Goal: Information Seeking & Learning: Check status

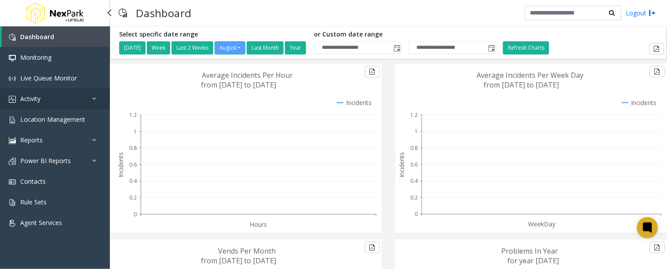
click at [65, 92] on link "Activity" at bounding box center [55, 98] width 110 height 21
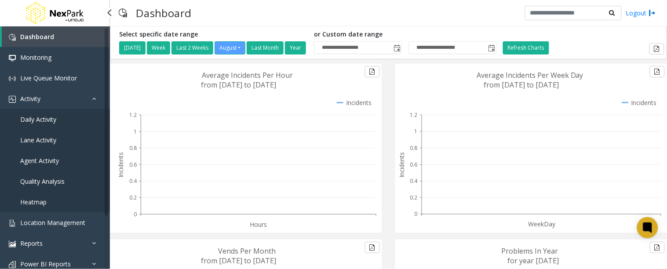
click at [56, 119] on span "Daily Activity" at bounding box center [38, 119] width 36 height 8
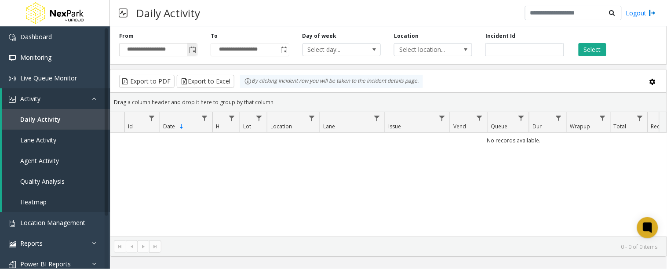
click at [190, 50] on span "Toggle popup" at bounding box center [192, 50] width 7 height 7
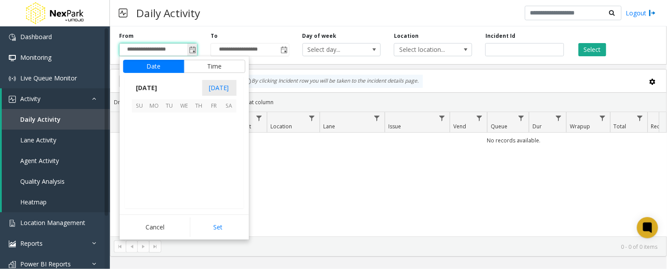
scroll to position [157590, 0]
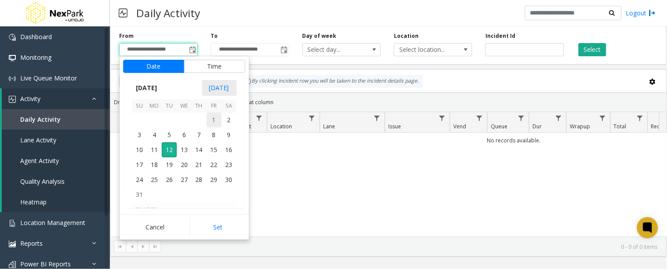
click at [216, 120] on span "1" at bounding box center [214, 119] width 15 height 15
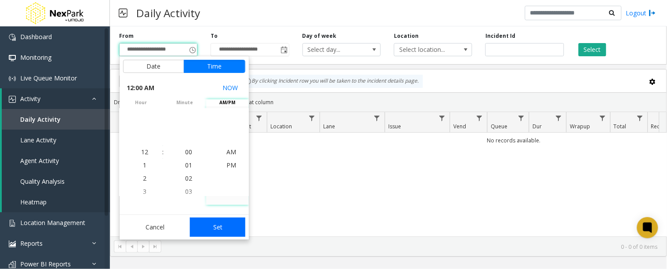
click at [218, 228] on button "Set" at bounding box center [217, 226] width 55 height 19
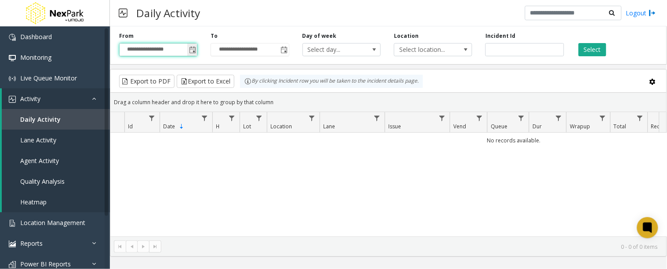
click at [193, 49] on span "Toggle popup" at bounding box center [192, 50] width 7 height 7
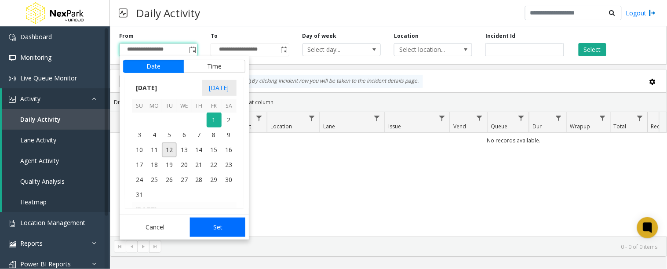
click at [220, 228] on button "Set" at bounding box center [217, 226] width 55 height 19
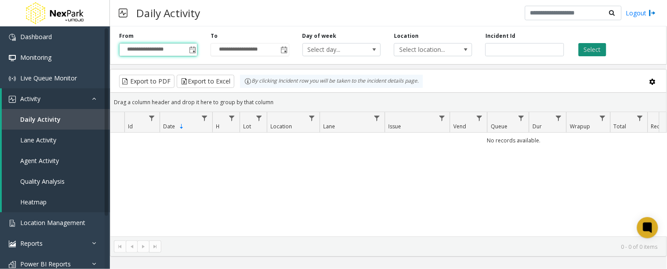
click at [593, 52] on button "Select" at bounding box center [592, 49] width 28 height 13
click at [594, 47] on button "Select" at bounding box center [592, 49] width 28 height 13
click at [194, 48] on span "Toggle popup" at bounding box center [192, 50] width 7 height 7
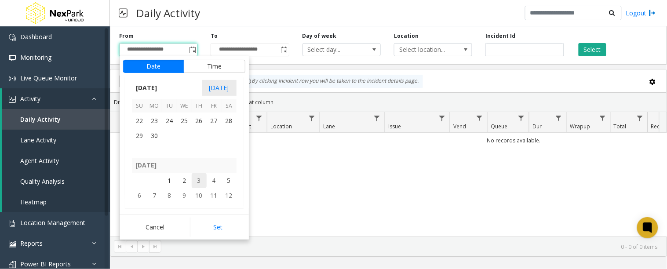
scroll to position [157443, 0]
click at [171, 162] on span "1" at bounding box center [169, 162] width 15 height 15
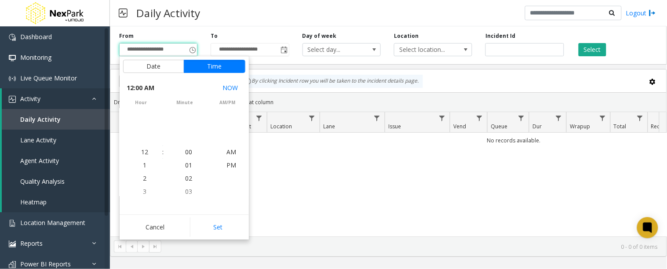
scroll to position [157485, 0]
click at [218, 226] on button "Set" at bounding box center [217, 226] width 55 height 19
type input "**********"
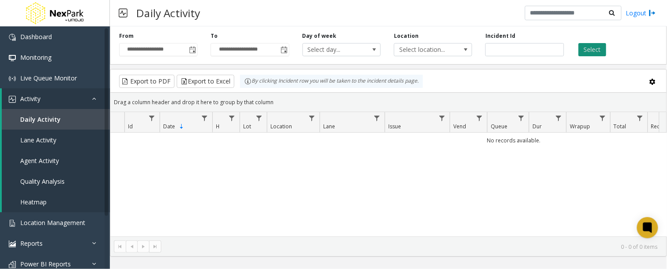
click at [591, 48] on button "Select" at bounding box center [592, 49] width 28 height 13
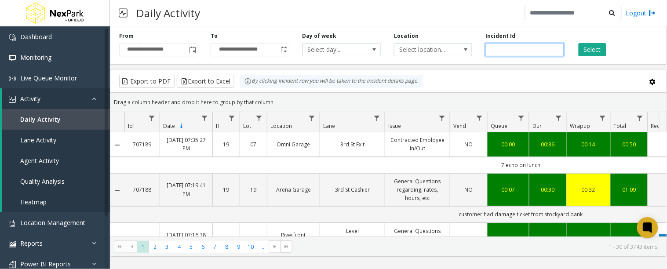
click at [493, 51] on input "number" at bounding box center [524, 49] width 78 height 13
paste input "******"
click at [594, 49] on button "Select" at bounding box center [592, 49] width 28 height 13
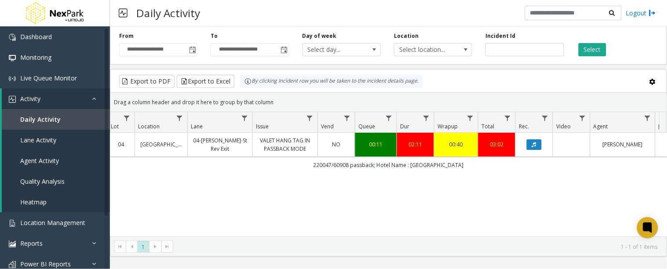
scroll to position [0, 121]
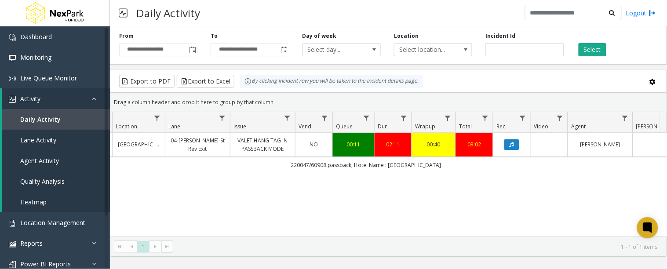
click at [292, 178] on div "704011 [DATE] 10:54:53 AM 10 04 [GEOGRAPHIC_DATA] 04-[PERSON_NAME]-St Rev Exit …" at bounding box center [388, 188] width 556 height 110
drag, startPoint x: 301, startPoint y: 164, endPoint x: 435, endPoint y: 169, distance: 134.1
click at [435, 163] on td "220047/60908 passback; Hotel Name : [GEOGRAPHIC_DATA]" at bounding box center [366, 165] width 792 height 16
copy td "220047/60908 passback; Hotel Name : [GEOGRAPHIC_DATA]"
click at [423, 219] on div "704011 [DATE] 10:54:53 AM 10 04 [GEOGRAPHIC_DATA] 04-[PERSON_NAME]-St Rev Exit …" at bounding box center [388, 188] width 556 height 110
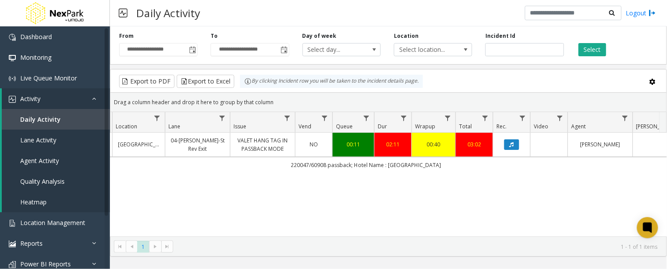
click at [468, 202] on div "704011 [DATE] 10:54:53 AM 10 04 [GEOGRAPHIC_DATA] 04-[PERSON_NAME]-St Rev Exit …" at bounding box center [388, 188] width 556 height 110
click at [512, 145] on icon "Data table" at bounding box center [511, 144] width 4 height 5
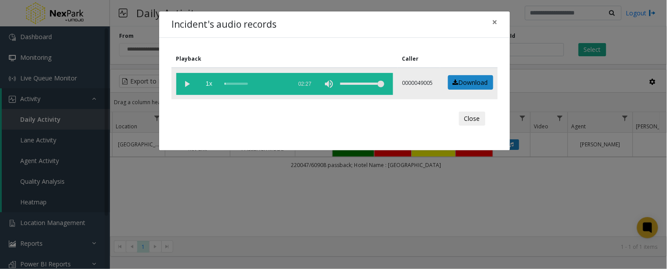
click at [191, 83] on vg-play-pause at bounding box center [187, 84] width 22 height 22
drag, startPoint x: 493, startPoint y: 24, endPoint x: 491, endPoint y: 28, distance: 4.5
click at [493, 24] on span "×" at bounding box center [494, 22] width 5 height 12
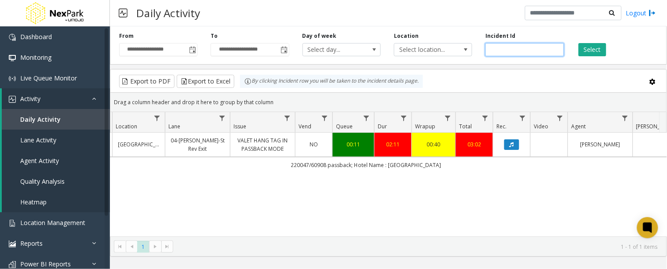
click at [509, 45] on input "******" at bounding box center [524, 49] width 78 height 13
click at [500, 47] on input "******" at bounding box center [524, 49] width 78 height 13
paste input "number"
click at [587, 53] on button "Select" at bounding box center [592, 49] width 28 height 13
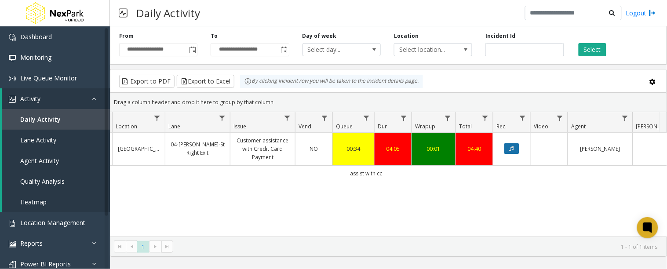
click at [508, 148] on button "Data table" at bounding box center [511, 148] width 15 height 11
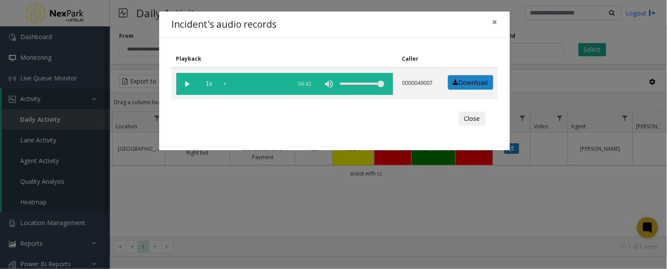
click at [359, 16] on div "Incident's audio records ×" at bounding box center [334, 24] width 351 height 27
click at [497, 20] on span "×" at bounding box center [494, 22] width 5 height 12
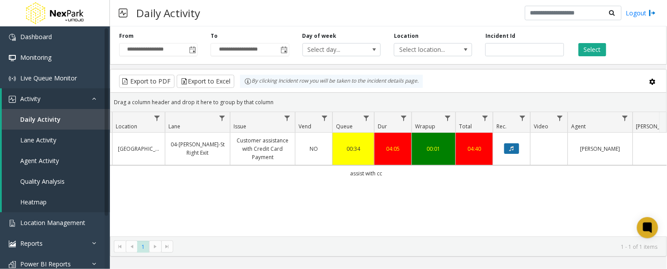
click at [511, 144] on button "Data table" at bounding box center [511, 148] width 15 height 11
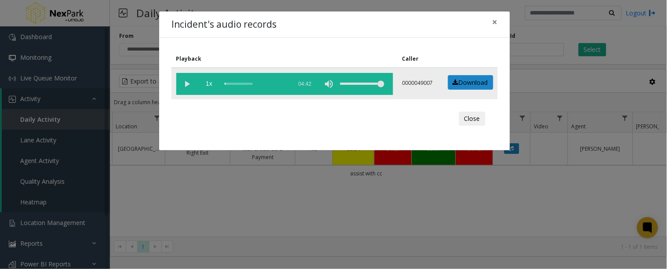
click at [191, 83] on vg-play-pause at bounding box center [187, 84] width 22 height 22
click at [498, 22] on button "×" at bounding box center [495, 22] width 18 height 22
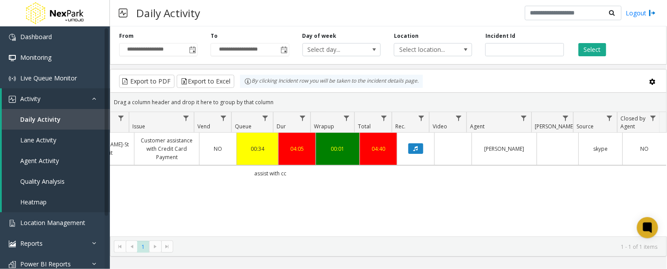
scroll to position [0, 257]
drag, startPoint x: 406, startPoint y: 168, endPoint x: 390, endPoint y: 138, distance: 33.8
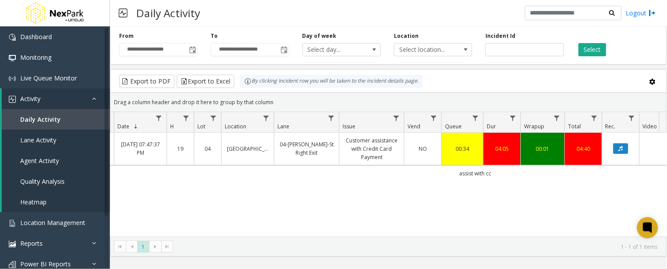
scroll to position [0, 0]
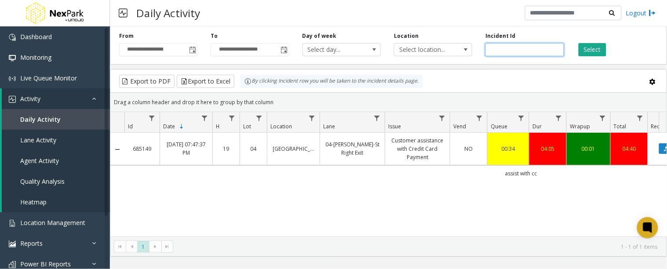
click at [500, 48] on input "******" at bounding box center [524, 49] width 78 height 13
paste input "number"
click at [588, 49] on button "Select" at bounding box center [592, 49] width 28 height 13
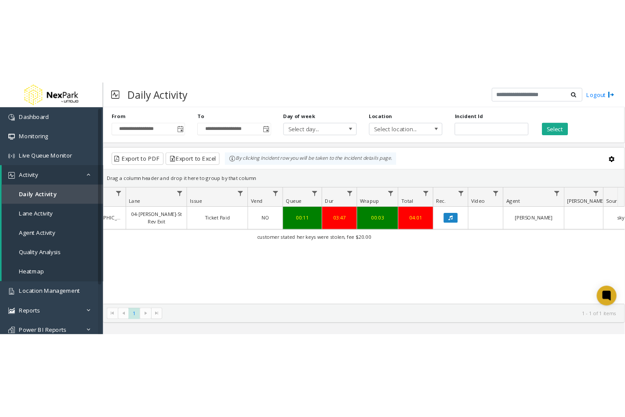
scroll to position [0, 257]
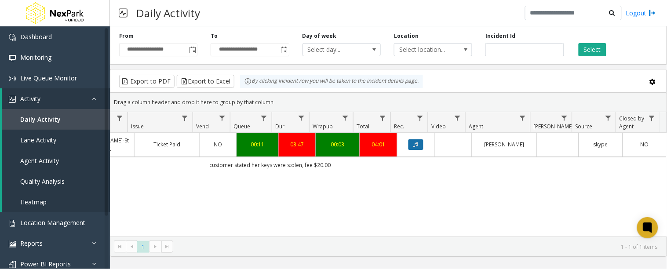
click at [408, 139] on button "Data table" at bounding box center [415, 144] width 15 height 11
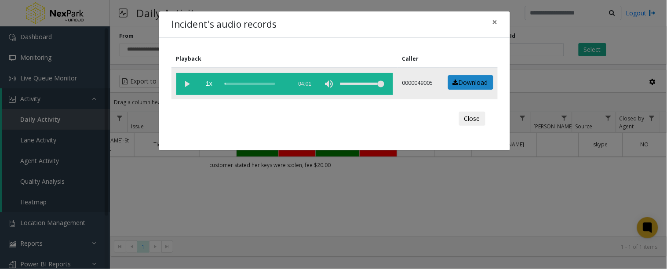
click at [185, 80] on vg-play-pause at bounding box center [187, 84] width 22 height 22
click at [228, 81] on div "scrub bar" at bounding box center [256, 84] width 63 height 22
click at [255, 83] on div "scrub bar" at bounding box center [256, 84] width 63 height 22
click at [260, 83] on div "scrub bar" at bounding box center [256, 84] width 63 height 22
click at [297, 116] on div "Close" at bounding box center [335, 118] width 314 height 26
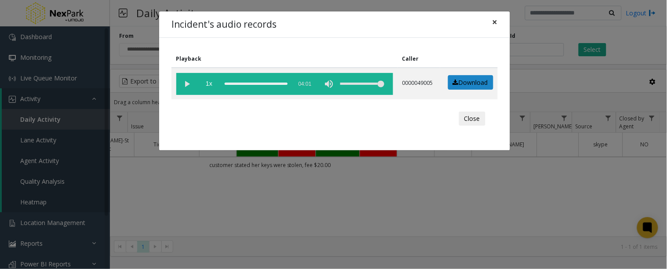
click at [498, 22] on button "×" at bounding box center [495, 22] width 18 height 22
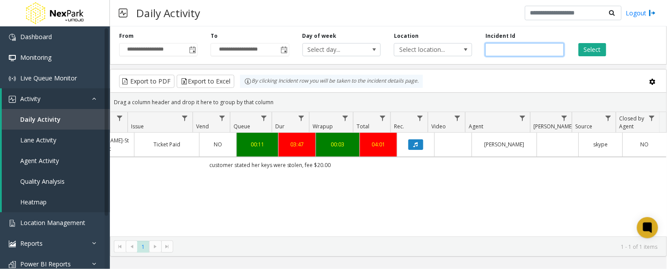
click at [505, 48] on input "******" at bounding box center [524, 49] width 78 height 13
click at [506, 48] on input "******" at bounding box center [524, 49] width 78 height 13
click at [500, 47] on input "******" at bounding box center [524, 49] width 78 height 13
drag, startPoint x: 511, startPoint y: 51, endPoint x: 475, endPoint y: 47, distance: 36.2
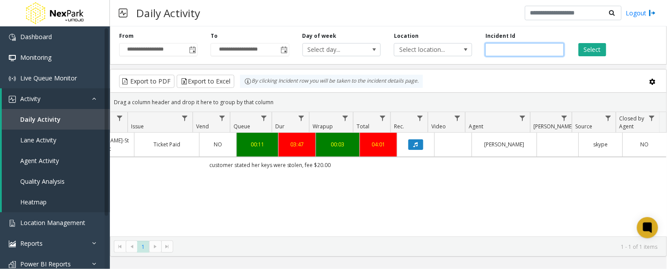
click at [475, 48] on div "**********" at bounding box center [388, 44] width 557 height 42
paste input "number"
type input "******"
click at [590, 51] on button "Select" at bounding box center [592, 49] width 28 height 13
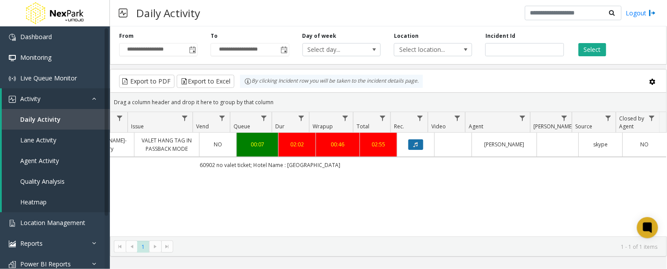
click at [411, 142] on button "Data table" at bounding box center [415, 144] width 15 height 11
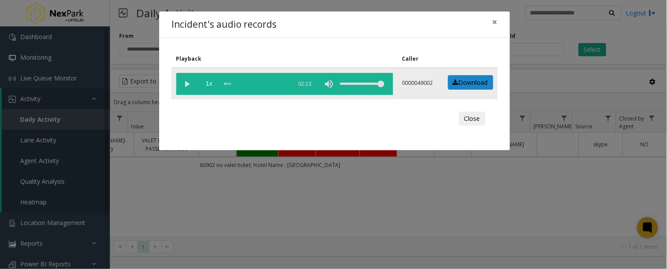
click at [189, 83] on vg-play-pause at bounding box center [187, 84] width 22 height 22
click at [492, 19] on button "×" at bounding box center [495, 22] width 18 height 22
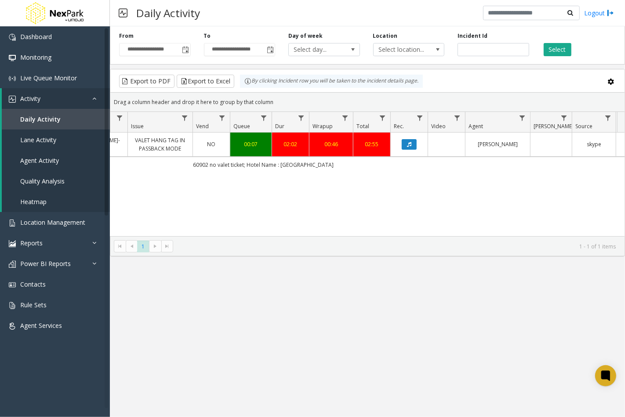
scroll to position [0, 257]
